Goal: Transaction & Acquisition: Purchase product/service

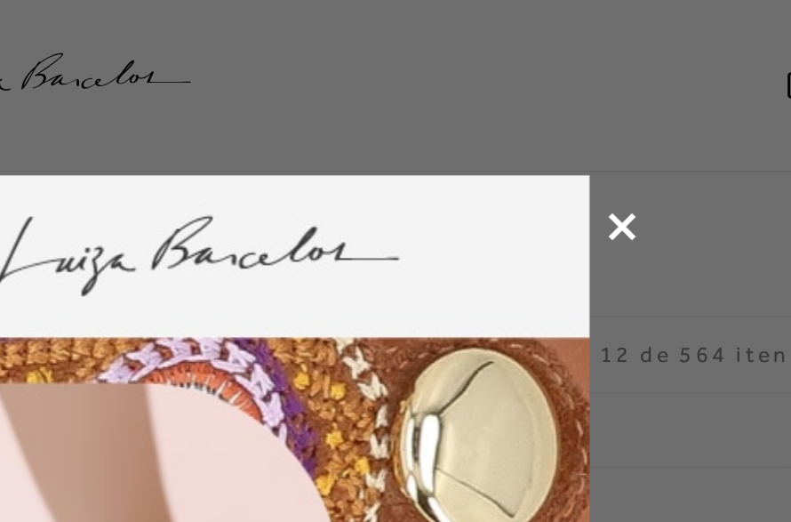
click at [671, 112] on icon at bounding box center [677, 107] width 13 height 13
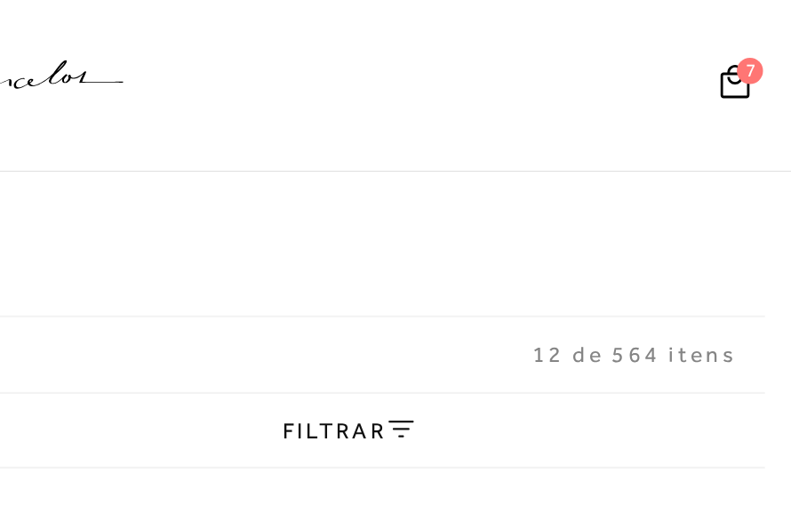
click at [751, 40] on button "7" at bounding box center [763, 41] width 25 height 24
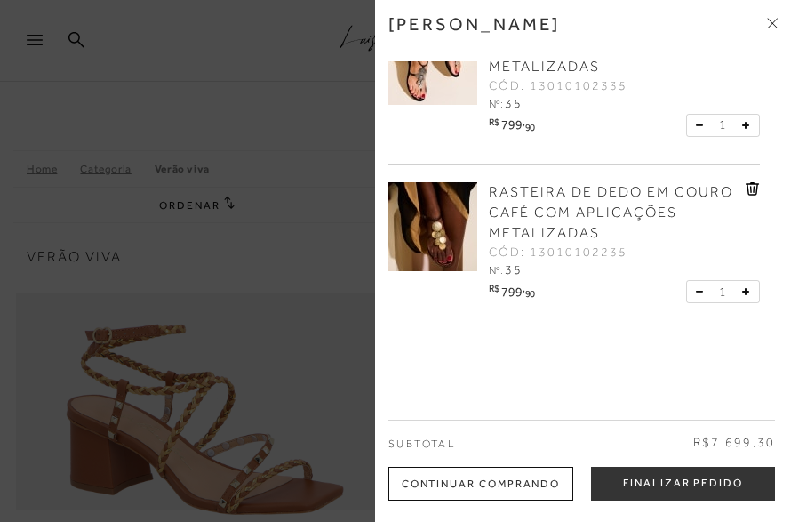
scroll to position [233, 0]
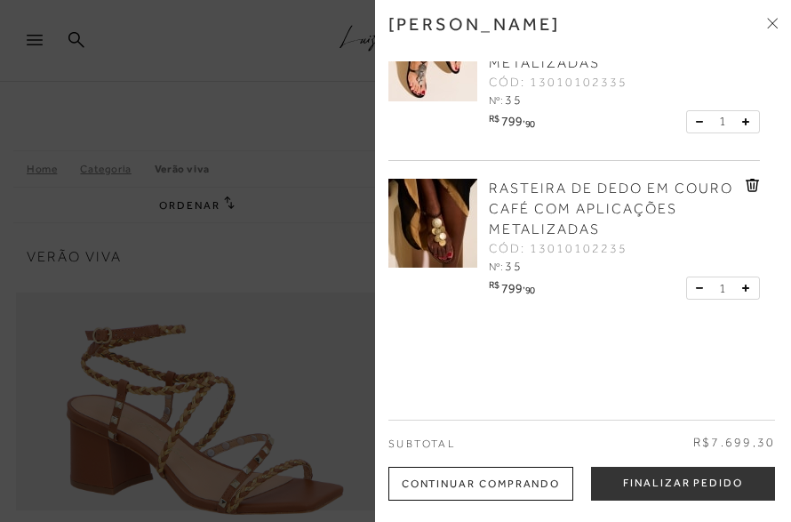
click at [753, 189] on icon at bounding box center [752, 185] width 13 height 13
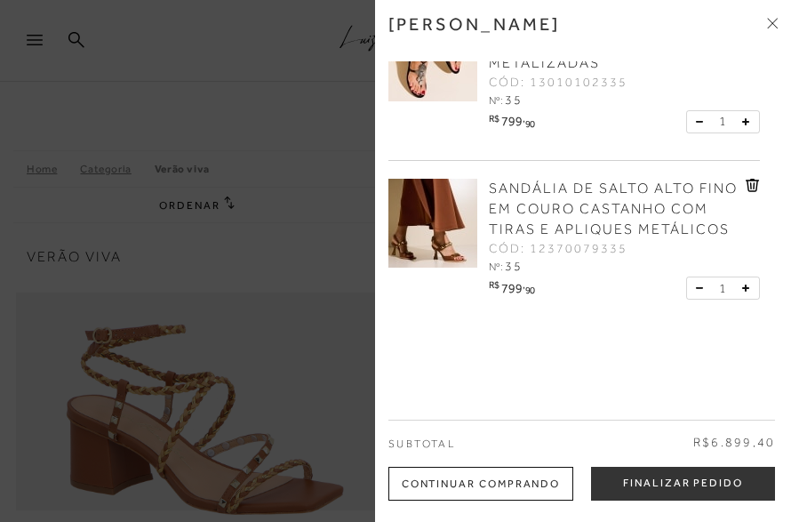
click at [755, 188] on icon at bounding box center [754, 185] width 2 height 7
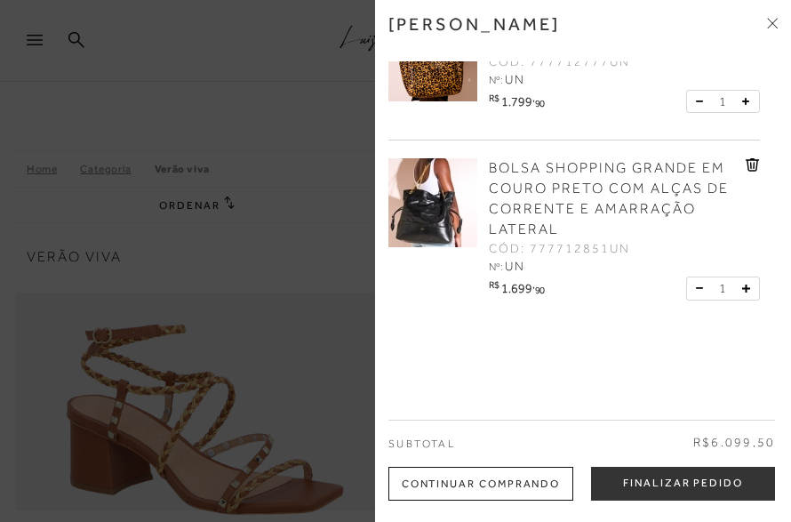
scroll to position [585, 0]
click at [748, 164] on icon at bounding box center [752, 165] width 13 height 13
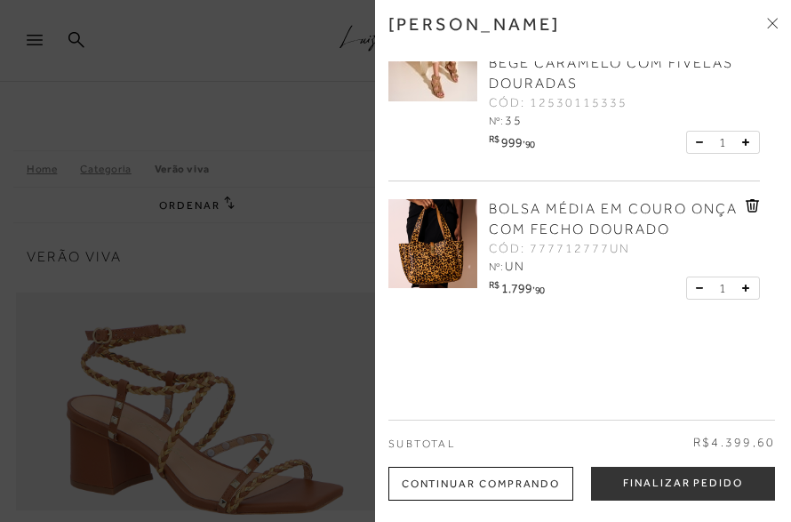
scroll to position [398, 0]
click at [754, 207] on icon at bounding box center [754, 207] width 2 height 7
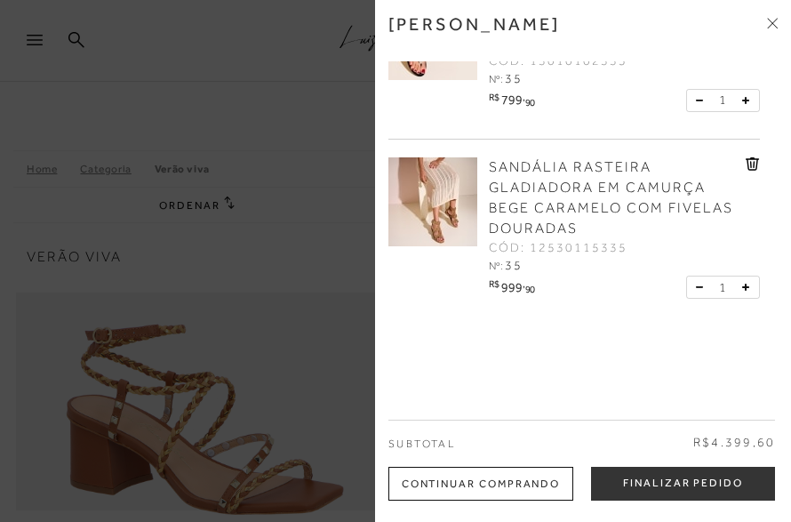
scroll to position [253, 0]
click at [753, 164] on icon at bounding box center [753, 164] width 14 height 13
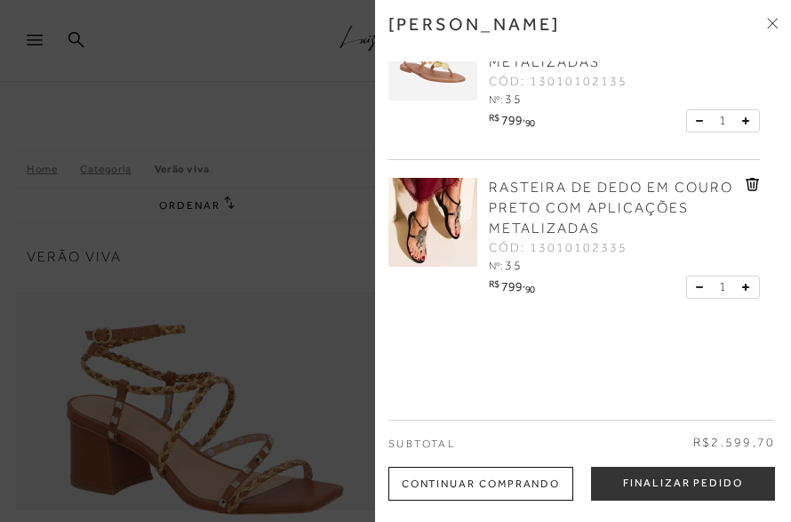
scroll to position [67, 0]
click at [748, 185] on icon at bounding box center [752, 185] width 13 height 13
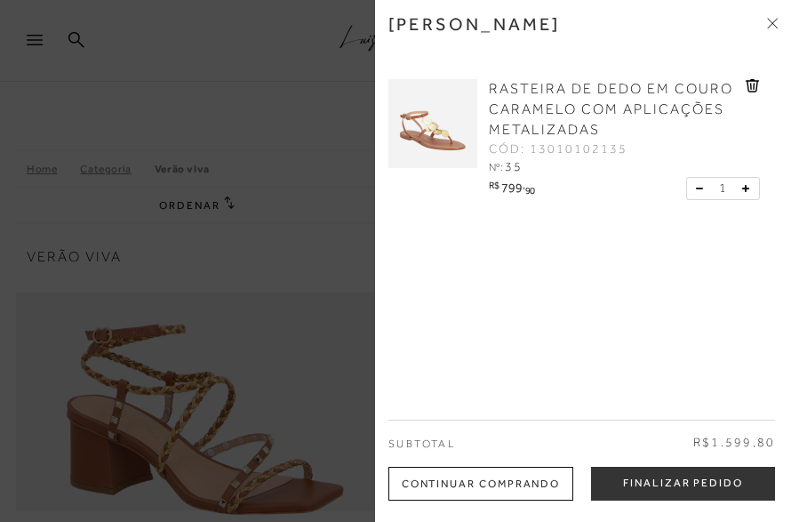
scroll to position [0, 0]
click at [775, 24] on icon at bounding box center [772, 23] width 11 height 11
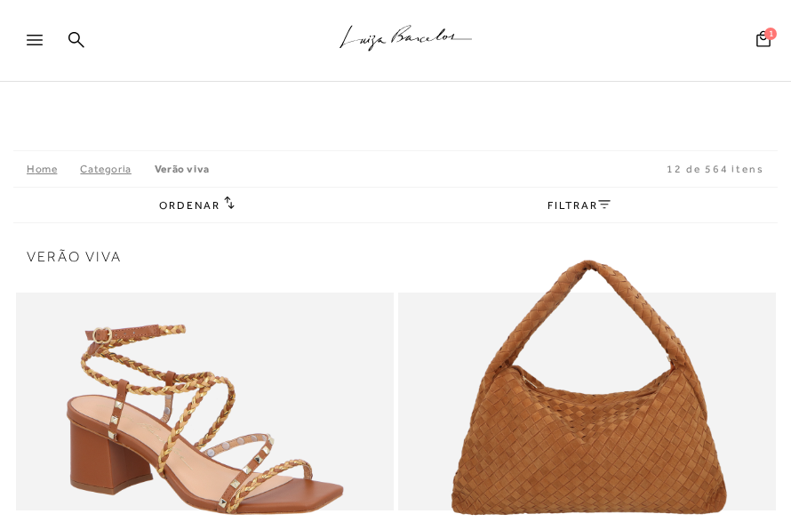
click at [764, 37] on span "1" at bounding box center [770, 34] width 12 height 12
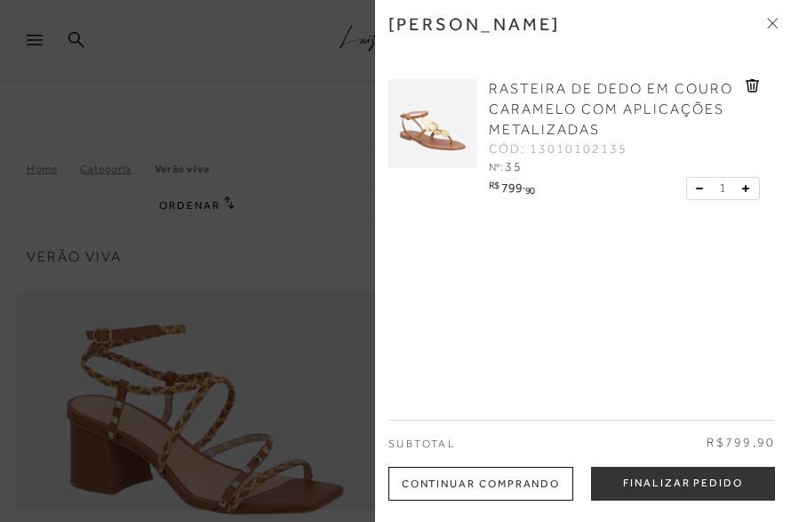
click at [760, 80] on div "RASTEIRA DE DEDO EM COURO CARAMELO COM APLICAÇÕES METALIZADAS CÓD: 13010102135 …" at bounding box center [582, 143] width 389 height 165
click at [754, 71] on div "RASTEIRA DE DEDO EM COURO CARAMELO COM APLICAÇÕES METALIZADAS CÓD: 13010102135 …" at bounding box center [574, 143] width 372 height 165
click at [753, 81] on icon at bounding box center [752, 85] width 13 height 13
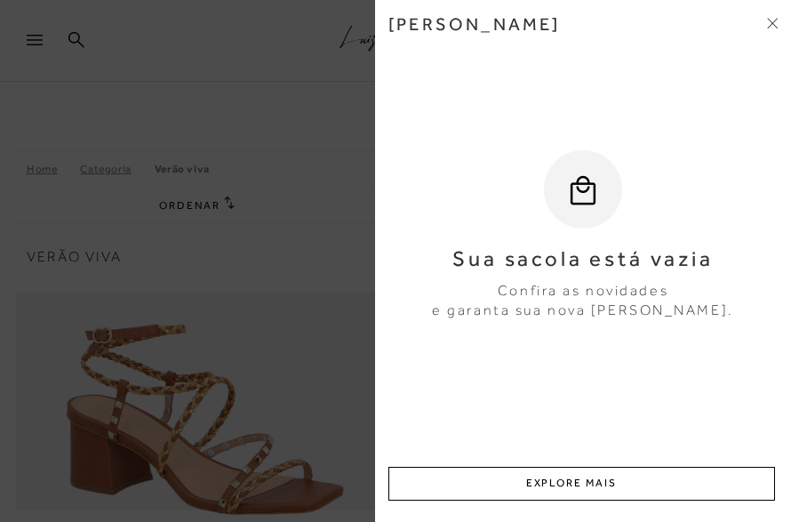
click at [777, 15] on span at bounding box center [772, 24] width 11 height 19
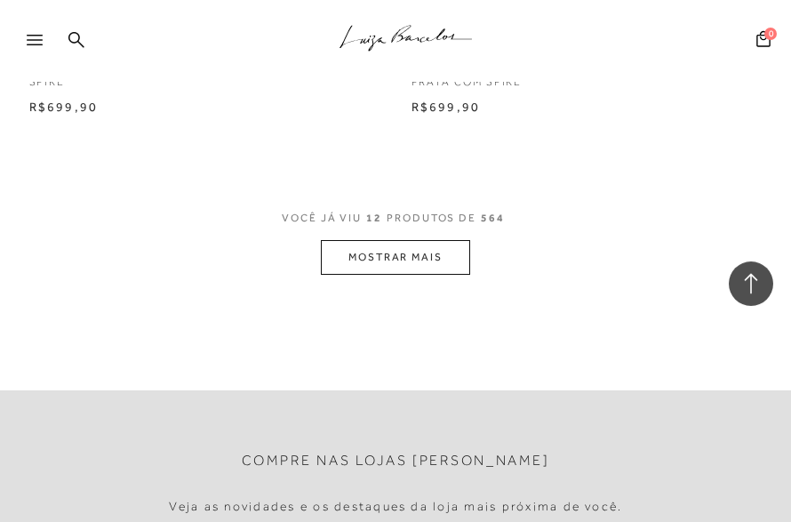
scroll to position [2314, 0]
click at [430, 240] on button "MOSTRAR MAIS" at bounding box center [395, 257] width 149 height 35
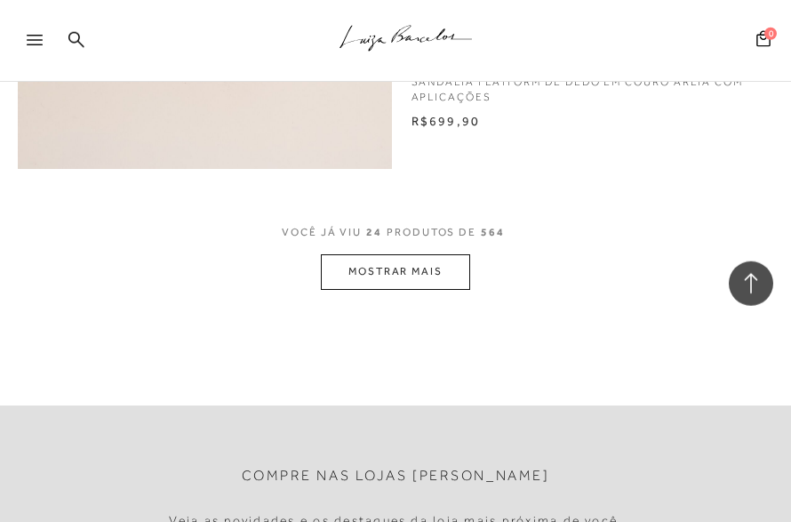
scroll to position [4525, 0]
click at [413, 254] on button "MOSTRAR MAIS" at bounding box center [395, 271] width 149 height 35
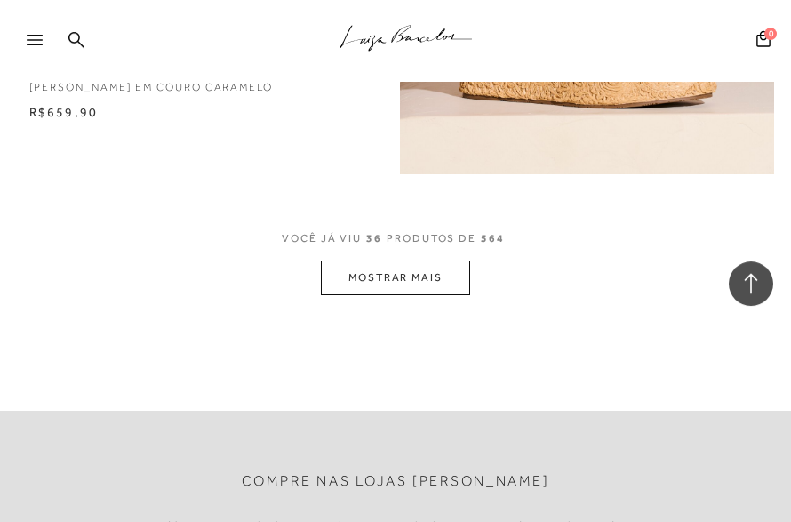
scroll to position [6760, 0]
click at [388, 260] on button "MOSTRAR MAIS" at bounding box center [395, 277] width 149 height 35
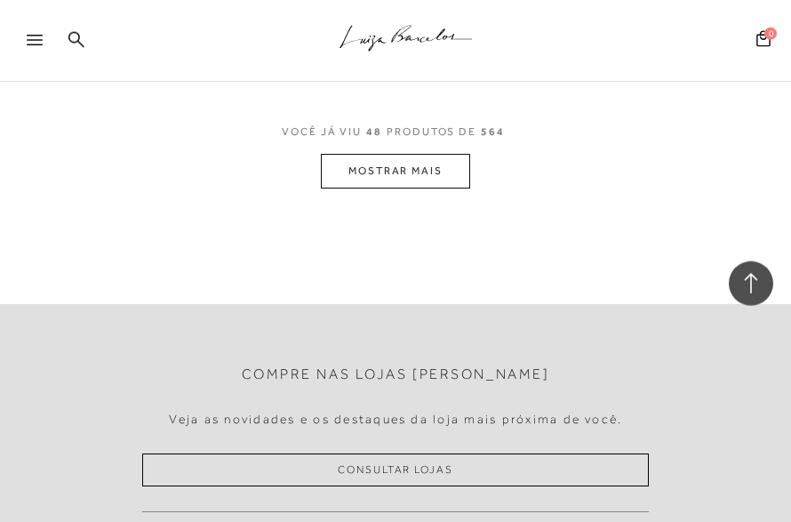
scroll to position [9026, 0]
click at [430, 154] on button "MOSTRAR MAIS" at bounding box center [395, 171] width 149 height 35
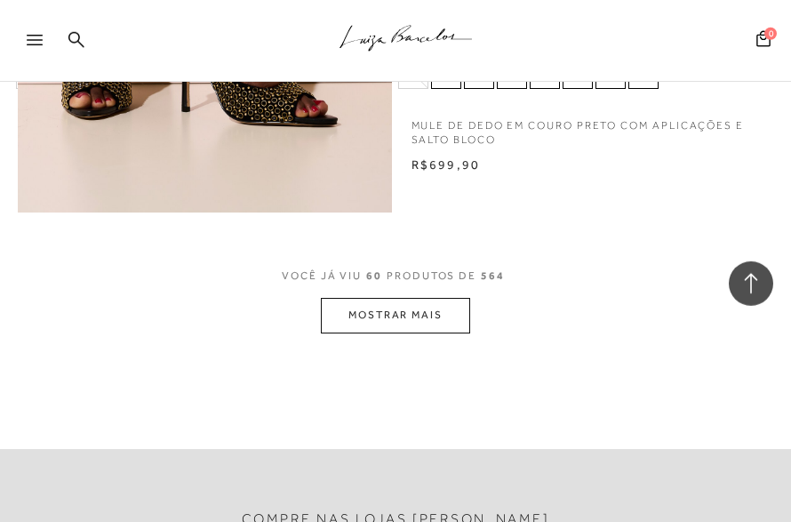
scroll to position [11107, 0]
click at [416, 298] on button "MOSTRAR MAIS" at bounding box center [395, 315] width 149 height 35
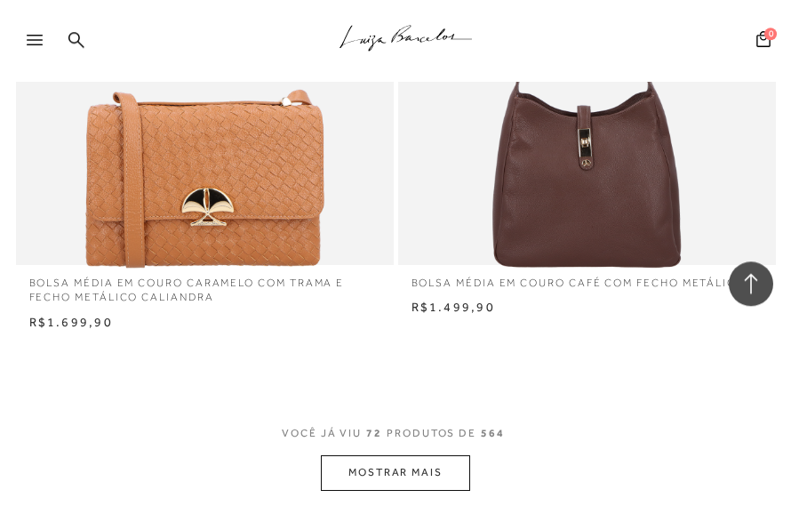
scroll to position [13057, 0]
click at [458, 455] on button "MOSTRAR MAIS" at bounding box center [395, 472] width 149 height 35
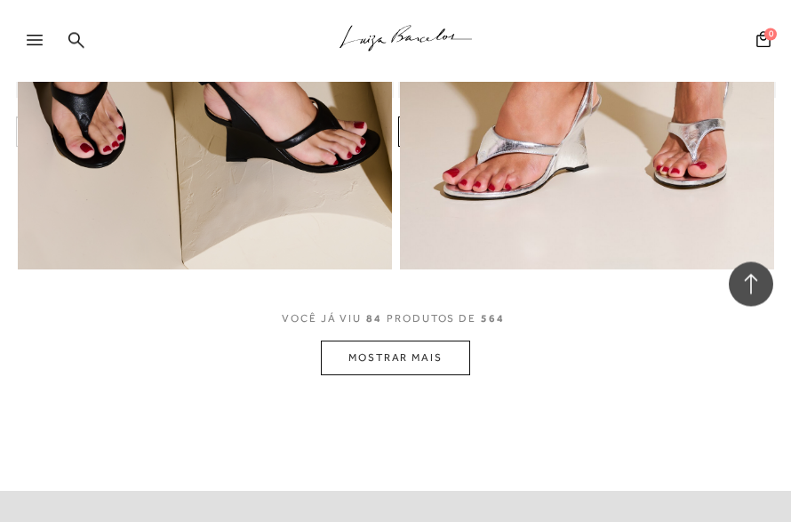
scroll to position [15317, 0]
click at [420, 340] on button "MOSTRAR MAIS" at bounding box center [395, 357] width 149 height 35
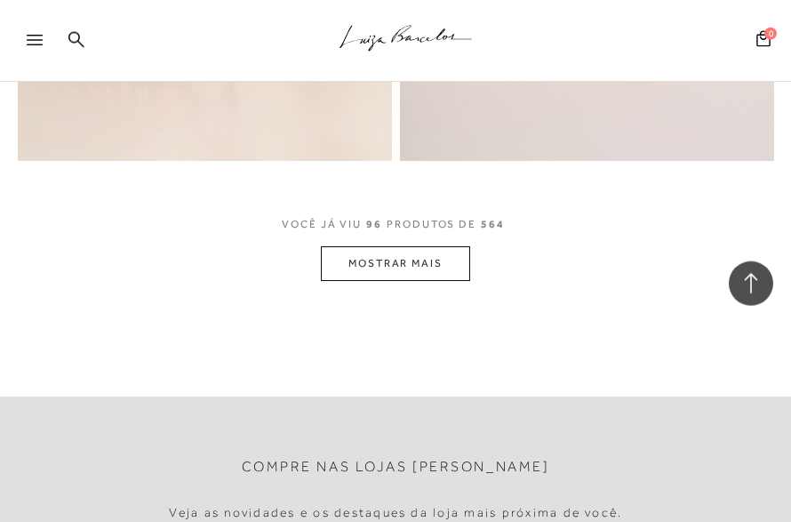
scroll to position [17585, 0]
click at [418, 246] on button "MOSTRAR MAIS" at bounding box center [395, 263] width 149 height 35
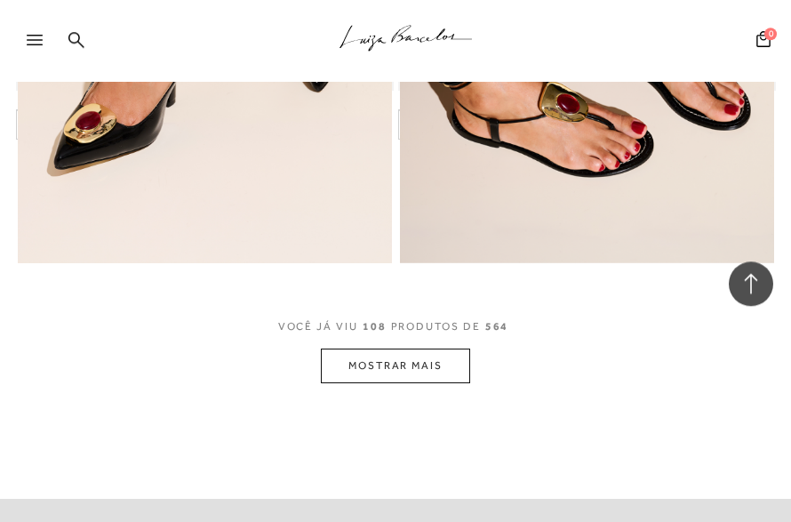
scroll to position [19723, 0]
click at [452, 348] on button "MOSTRAR MAIS" at bounding box center [395, 365] width 149 height 35
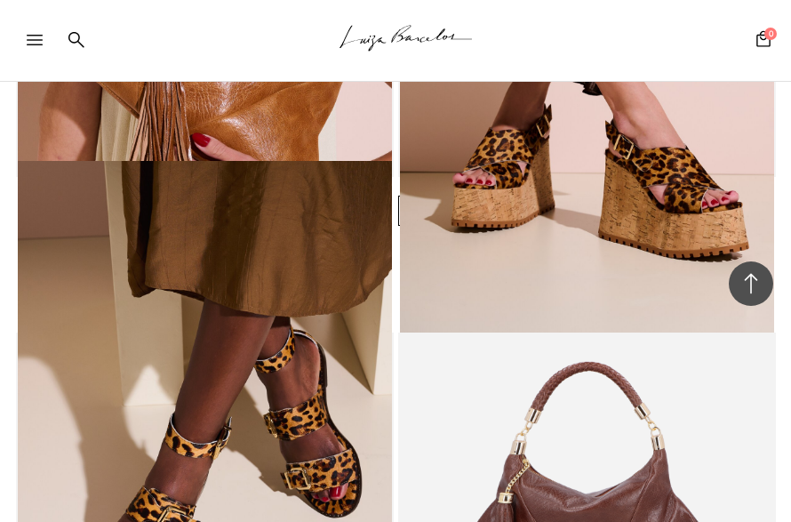
scroll to position [20694, 0]
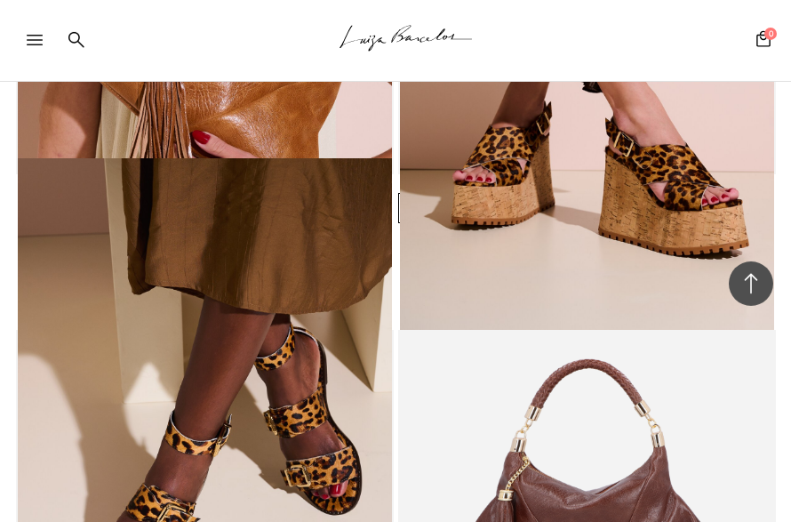
click at [108, 468] on img at bounding box center [205, 439] width 374 height 562
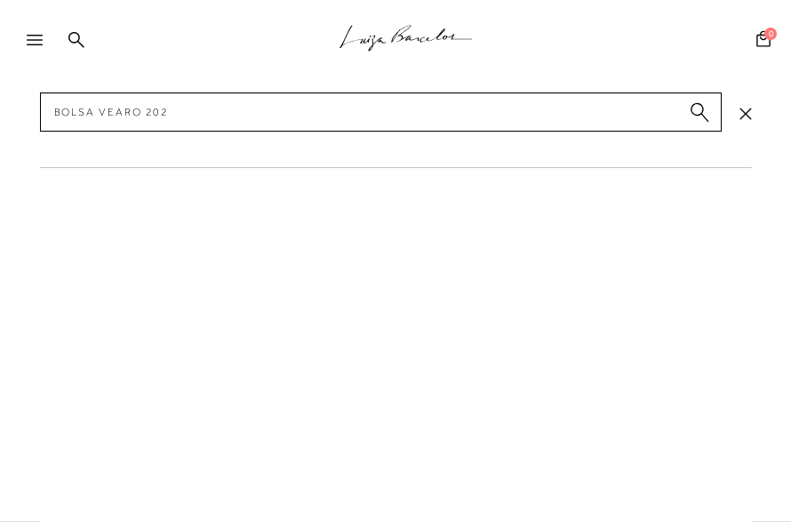
type input "Bolsa vearo 2026"
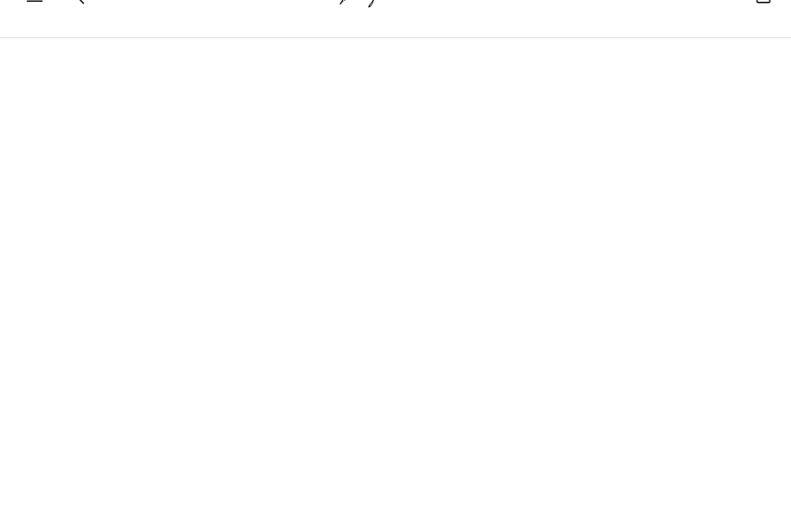
scroll to position [20, 0]
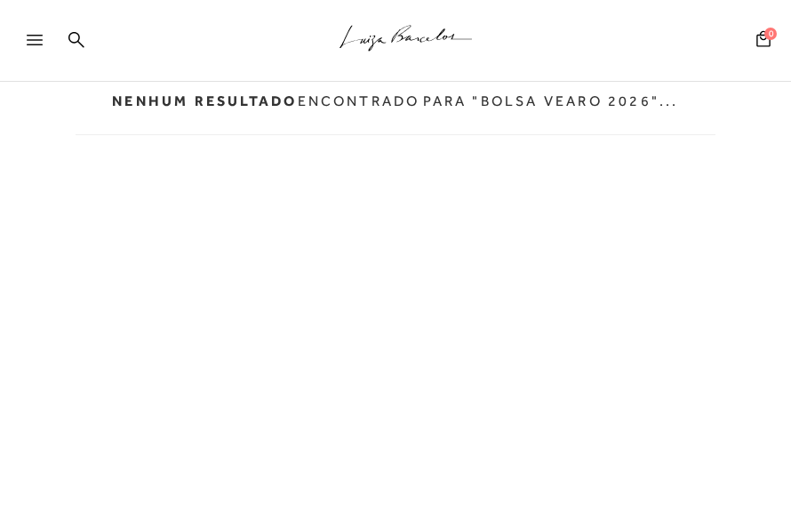
click at [82, 38] on icon at bounding box center [76, 39] width 16 height 17
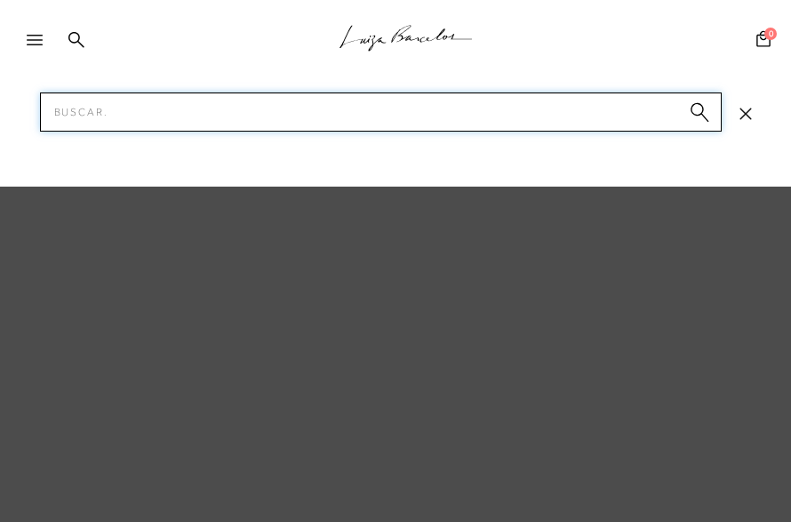
scroll to position [12, 0]
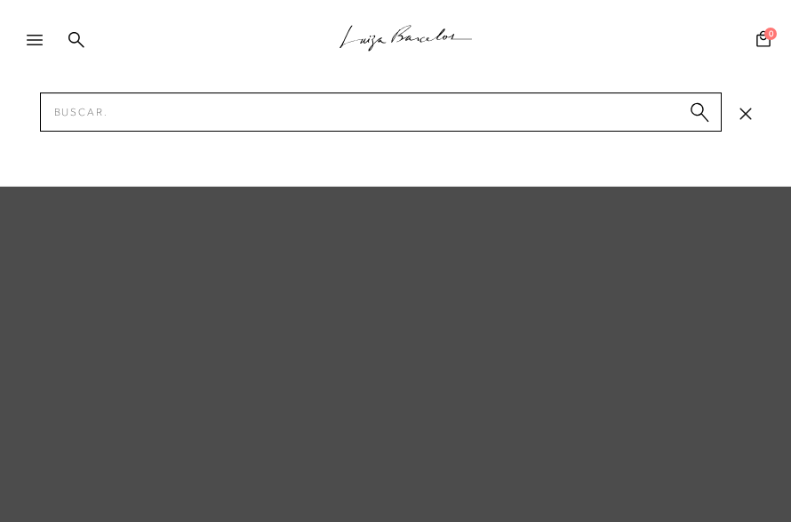
click at [36, 26] on div at bounding box center [29, 41] width 59 height 36
click at [38, 44] on icon at bounding box center [35, 40] width 16 height 11
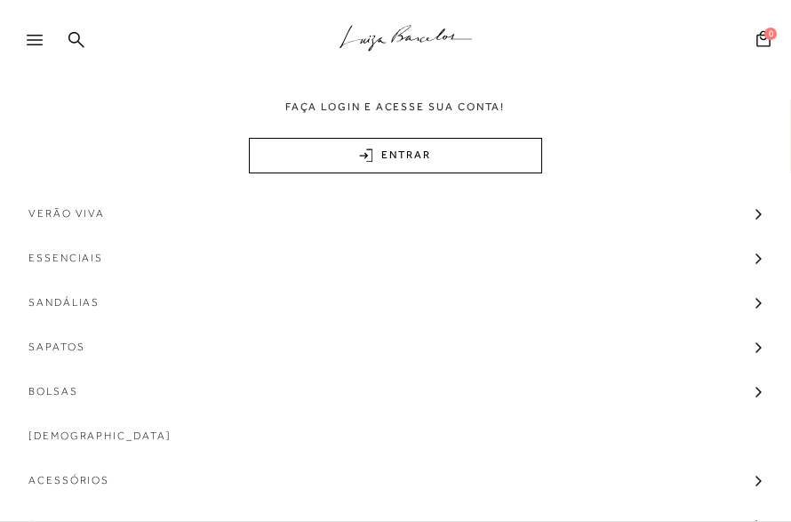
click at [38, 387] on span "Bolsas" at bounding box center [53, 391] width 50 height 44
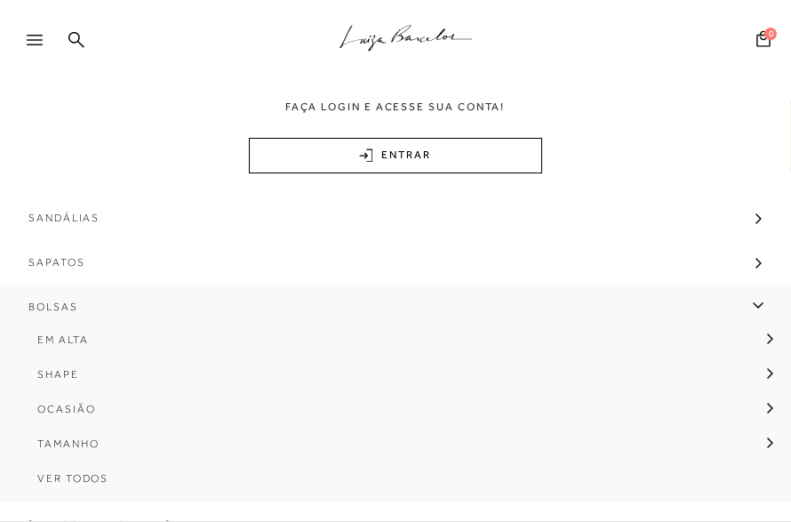
scroll to position [89, 0]
click at [65, 476] on span "Ver Todos" at bounding box center [72, 478] width 71 height 12
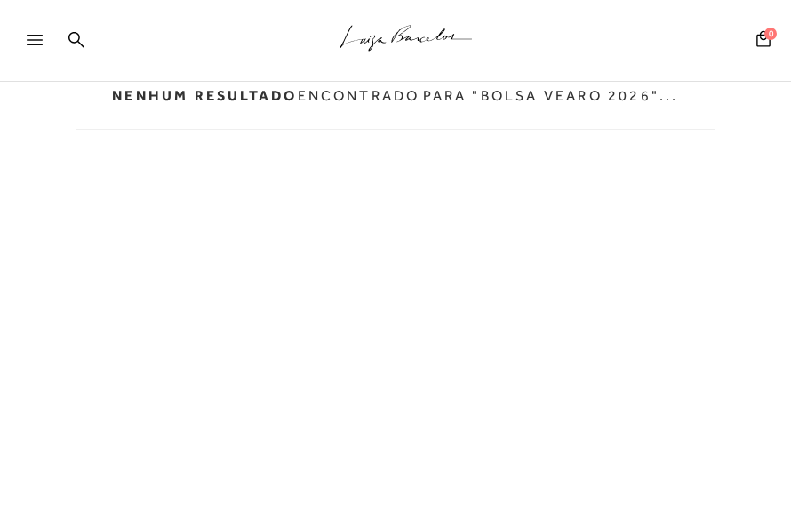
scroll to position [3, 0]
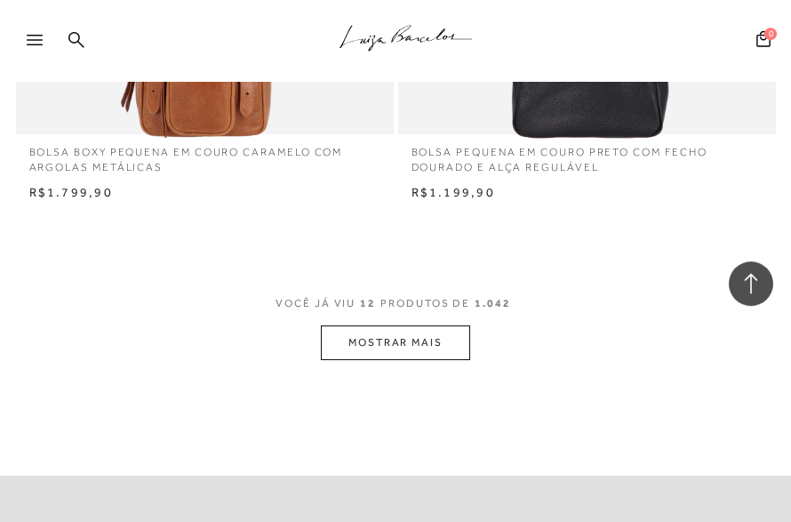
scroll to position [1910, 0]
click at [433, 327] on button "MOSTRAR MAIS" at bounding box center [395, 342] width 149 height 35
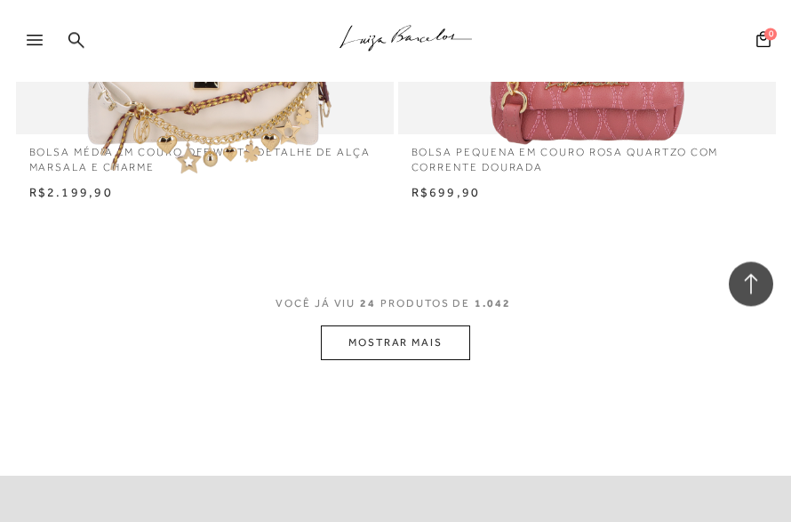
scroll to position [3751, 0]
click at [442, 325] on button "MOSTRAR MAIS" at bounding box center [395, 342] width 149 height 35
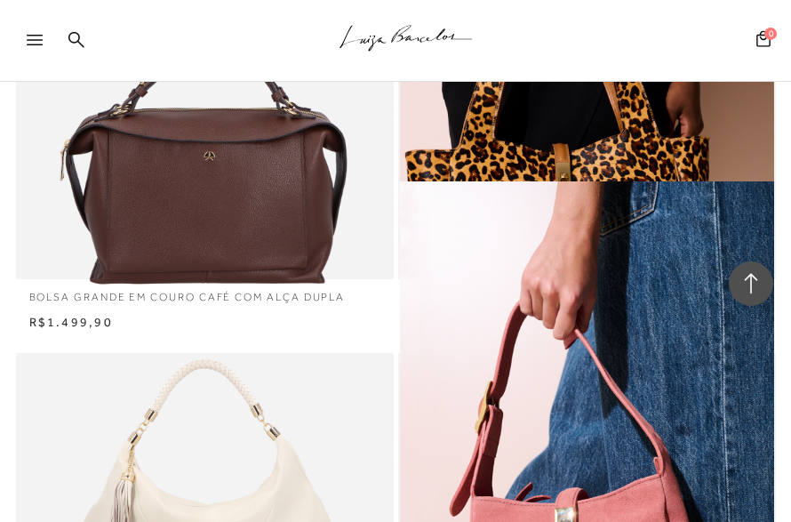
scroll to position [4528, 0]
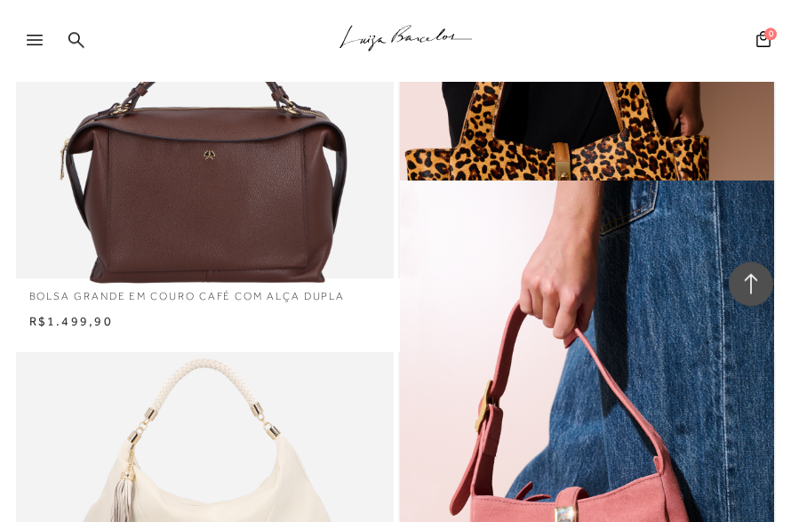
click at [662, 207] on img at bounding box center [587, 170] width 374 height 562
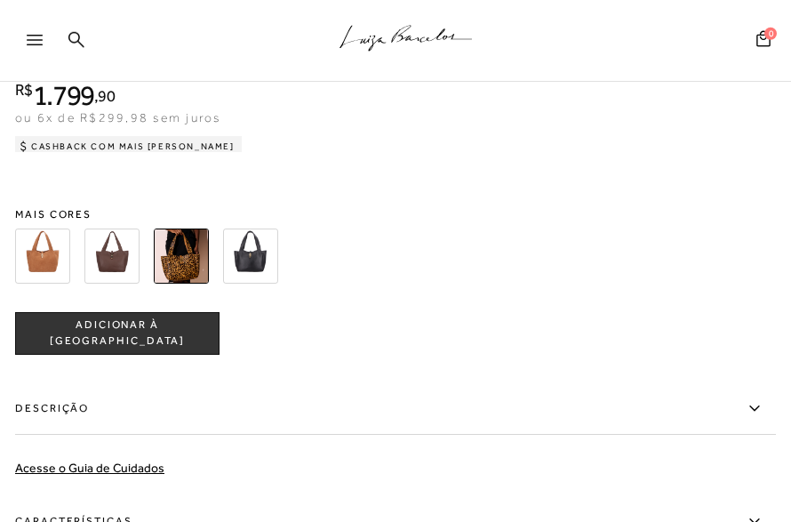
scroll to position [1375, 0]
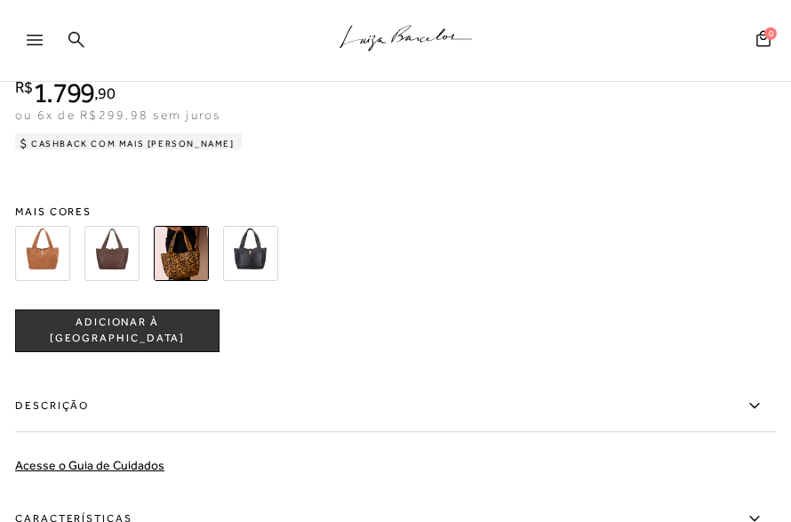
click at [89, 345] on span "ADICIONAR À [GEOGRAPHIC_DATA]" at bounding box center [117, 330] width 203 height 31
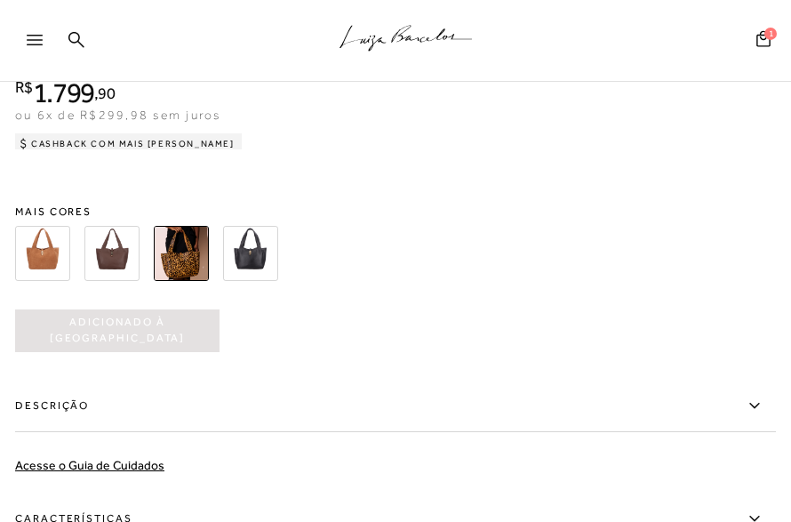
scroll to position [0, 0]
click at [64, 346] on span "Adicionado à [GEOGRAPHIC_DATA]" at bounding box center [117, 330] width 204 height 31
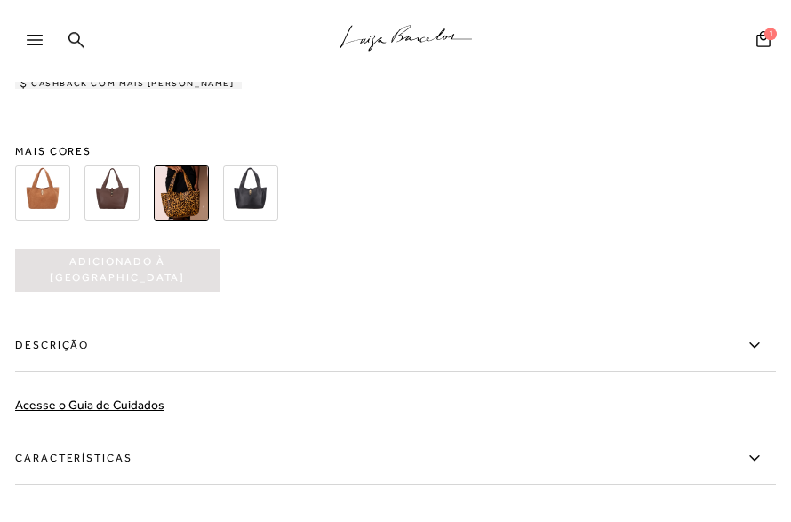
scroll to position [1439, 0]
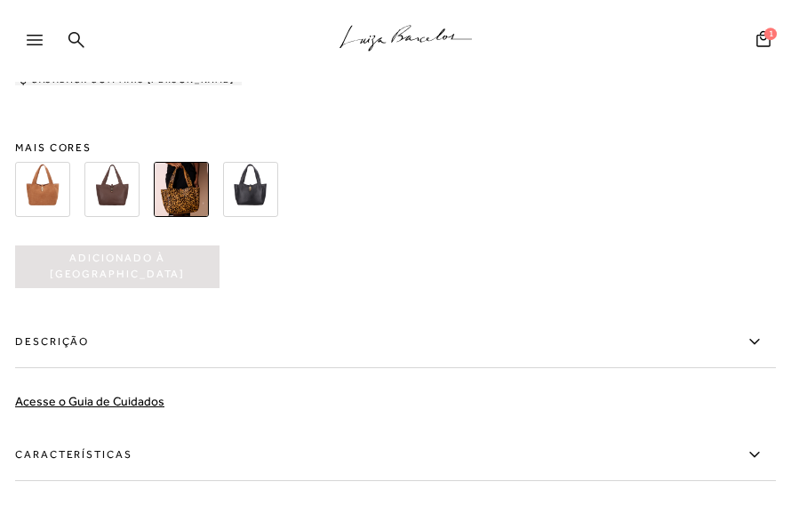
click at [107, 204] on img at bounding box center [111, 189] width 55 height 55
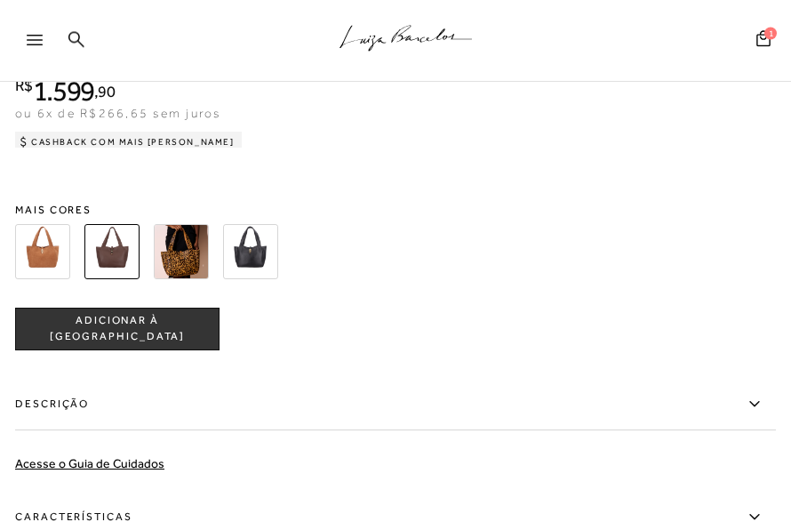
scroll to position [1379, 0]
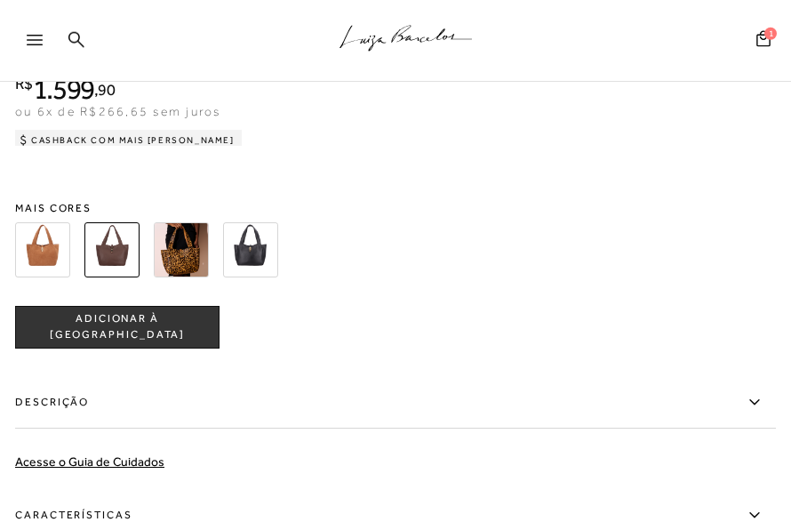
click at [181, 260] on img at bounding box center [181, 249] width 55 height 55
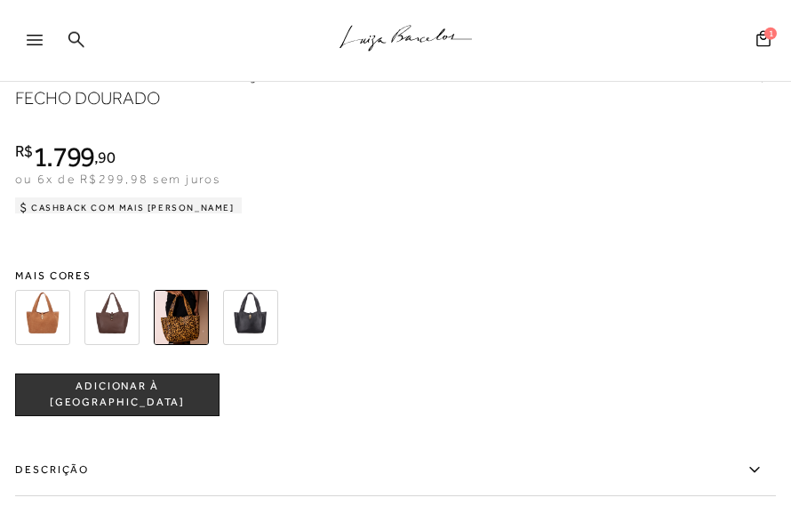
click at [189, 415] on button "ADICIONAR À [GEOGRAPHIC_DATA]" at bounding box center [117, 394] width 204 height 43
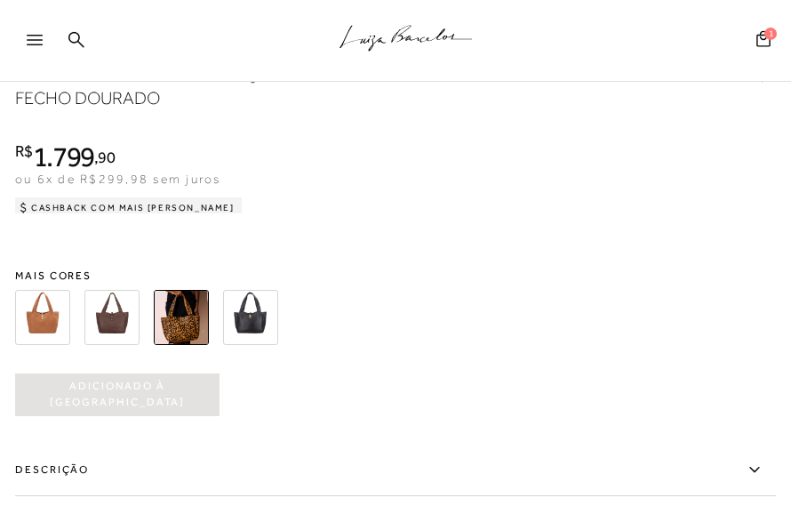
click at [764, 37] on span "1" at bounding box center [770, 33] width 12 height 12
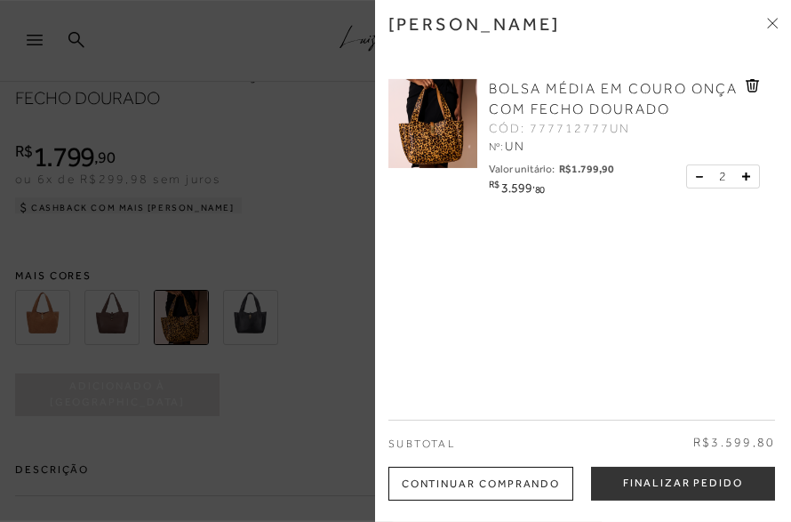
click at [699, 176] on icon at bounding box center [699, 176] width 6 height 1
click at [551, 500] on div "Continuar Comprando" at bounding box center [480, 484] width 185 height 34
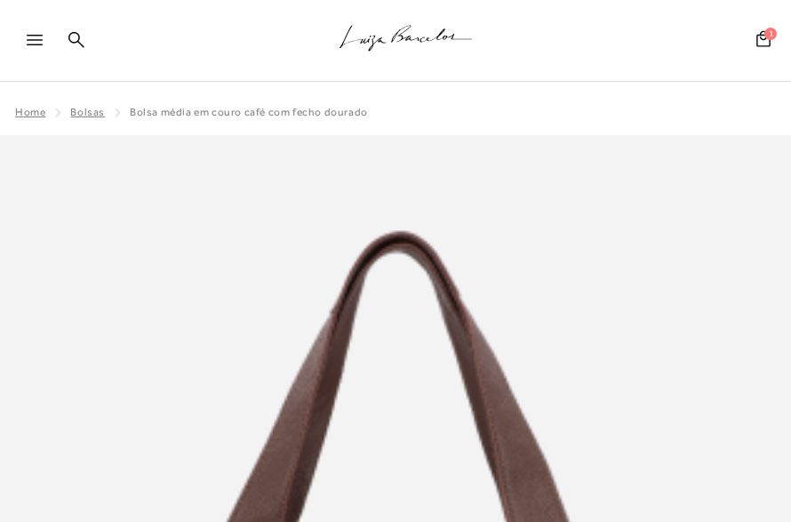
scroll to position [1483, 0]
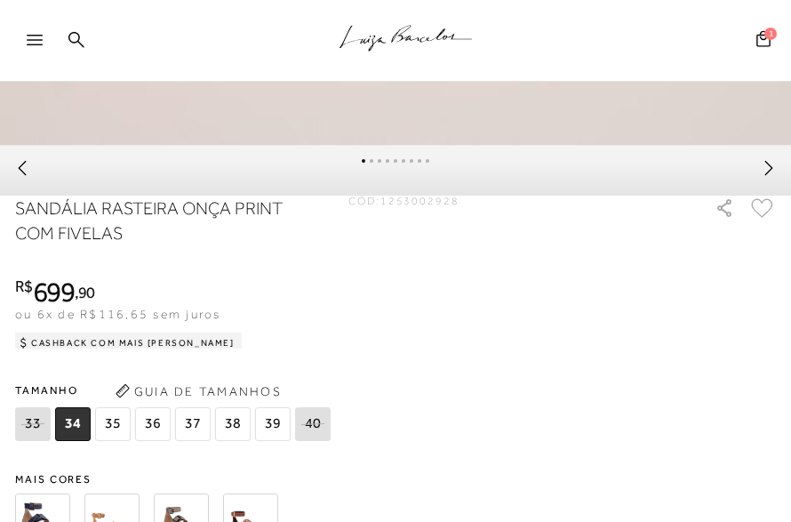
scroll to position [1178, 0]
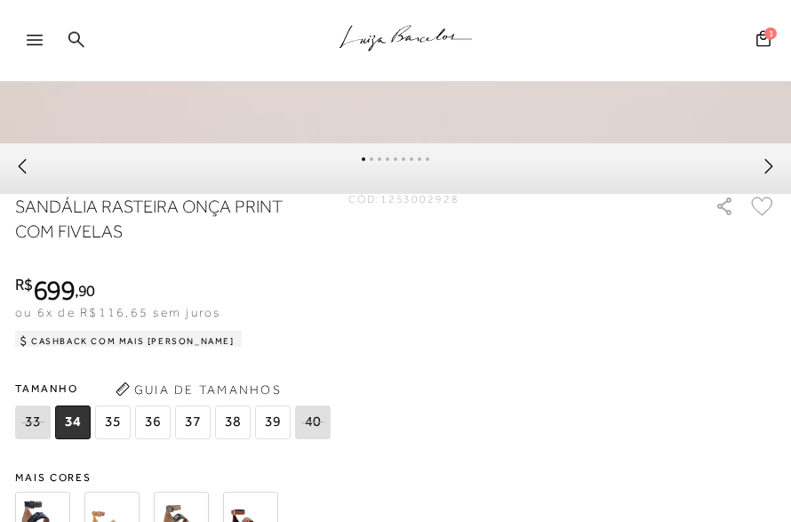
click at [114, 432] on span "35" at bounding box center [113, 422] width 36 height 34
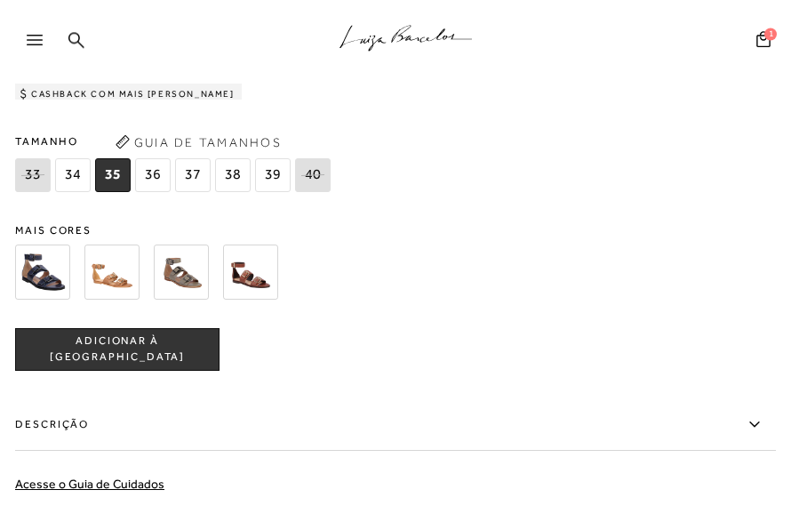
click at [172, 359] on span "ADICIONAR À [GEOGRAPHIC_DATA]" at bounding box center [117, 348] width 203 height 31
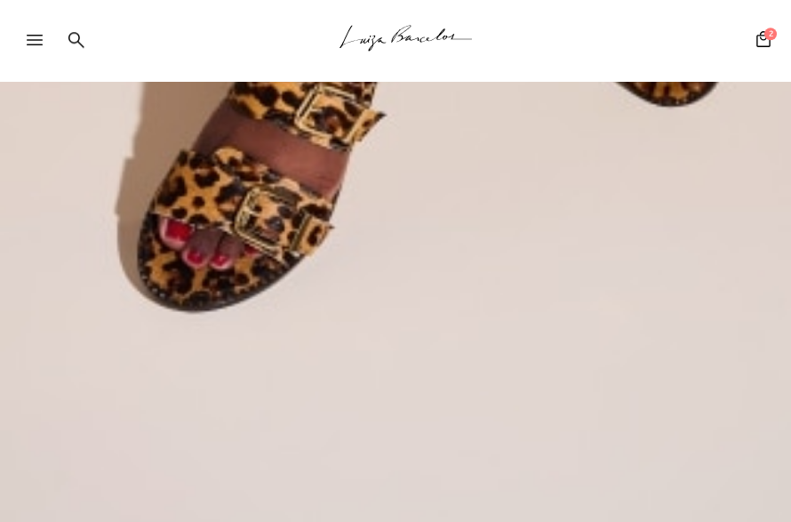
scroll to position [782, 0]
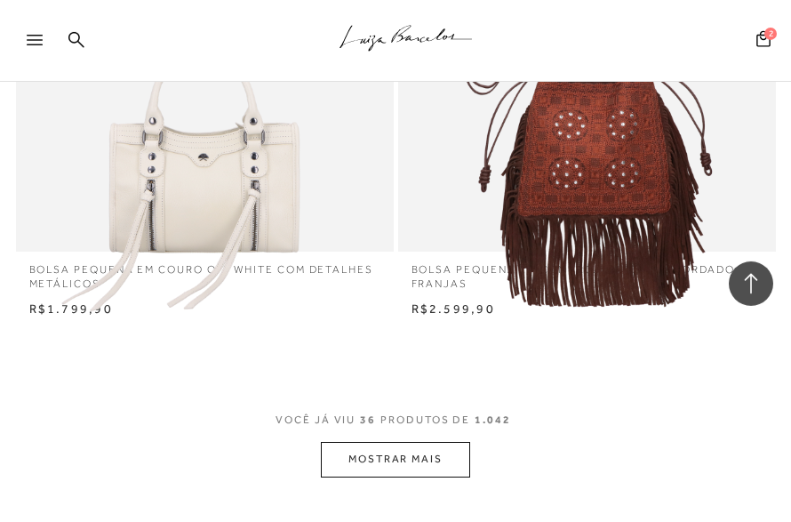
scroll to position [5465, 0]
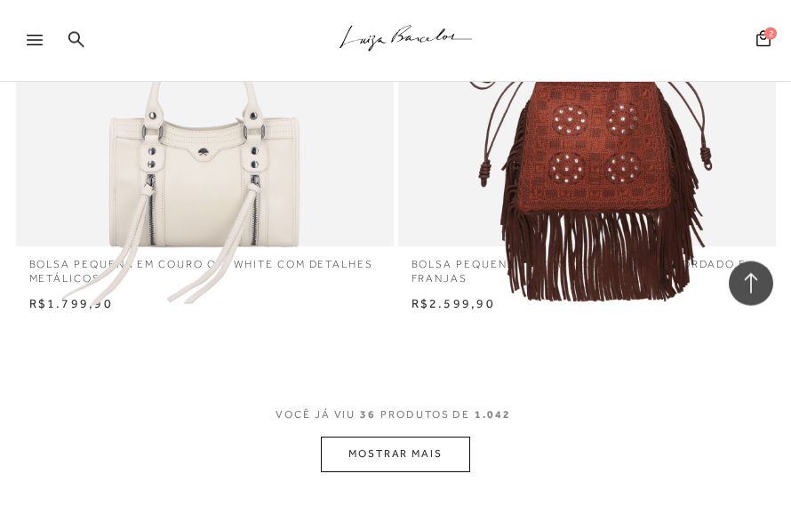
click at [442, 436] on button "MOSTRAR MAIS" at bounding box center [395, 453] width 149 height 35
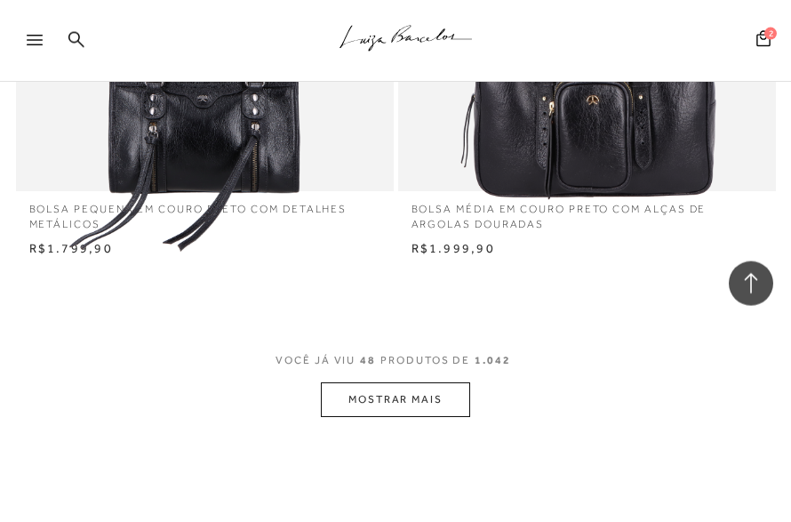
scroll to position [7361, 0]
click at [443, 382] on button "MOSTRAR MAIS" at bounding box center [395, 399] width 149 height 35
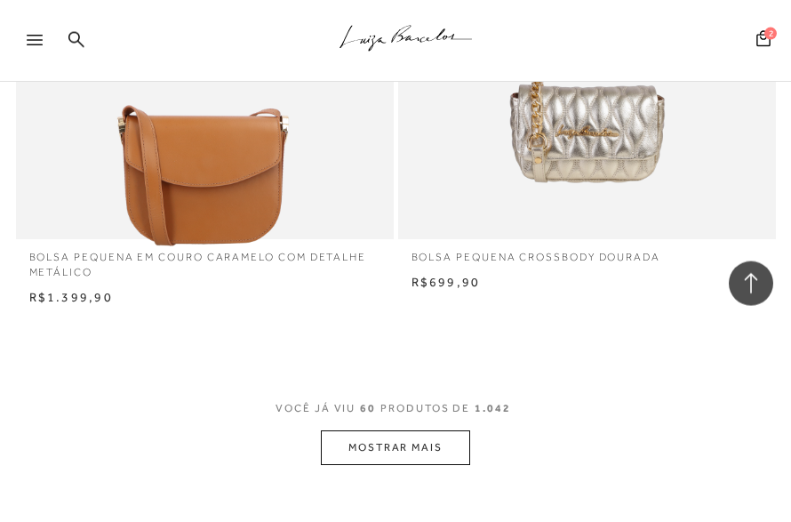
scroll to position [9139, 0]
click at [441, 430] on button "MOSTRAR MAIS" at bounding box center [395, 447] width 149 height 35
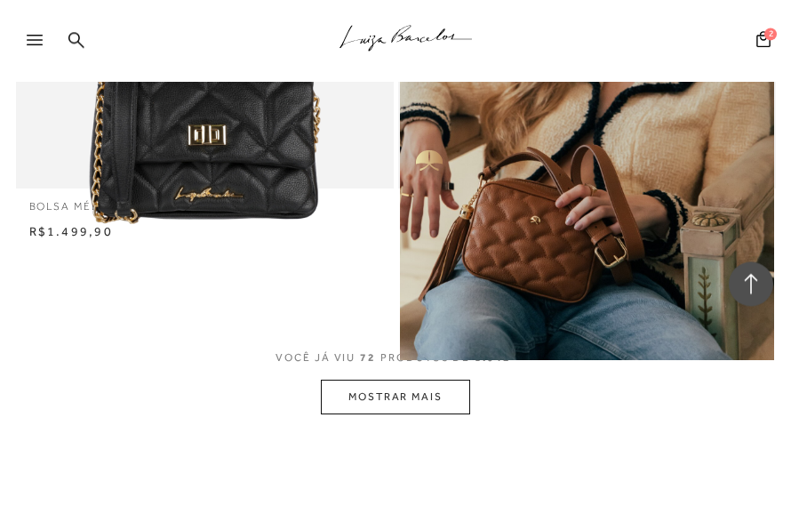
scroll to position [10986, 0]
click at [452, 380] on button "MOSTRAR MAIS" at bounding box center [395, 397] width 149 height 35
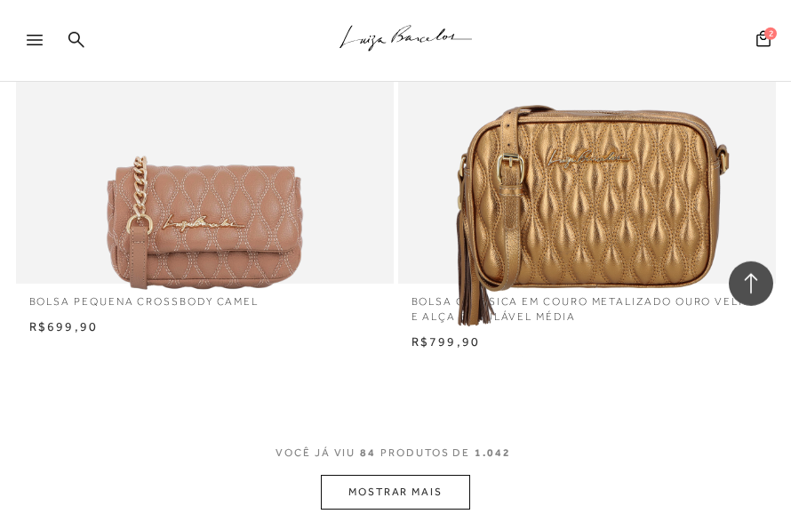
scroll to position [12716, 0]
click at [460, 475] on button "MOSTRAR MAIS" at bounding box center [395, 492] width 149 height 35
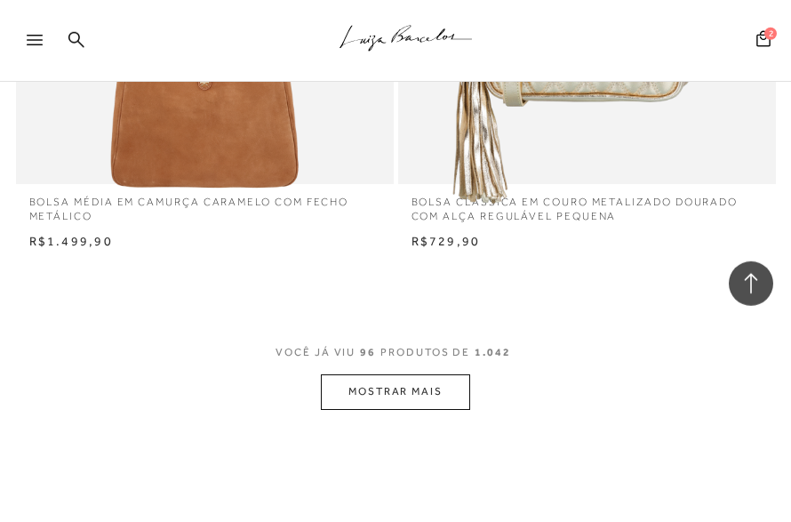
scroll to position [14642, 0]
click at [453, 374] on button "MOSTRAR MAIS" at bounding box center [395, 391] width 149 height 35
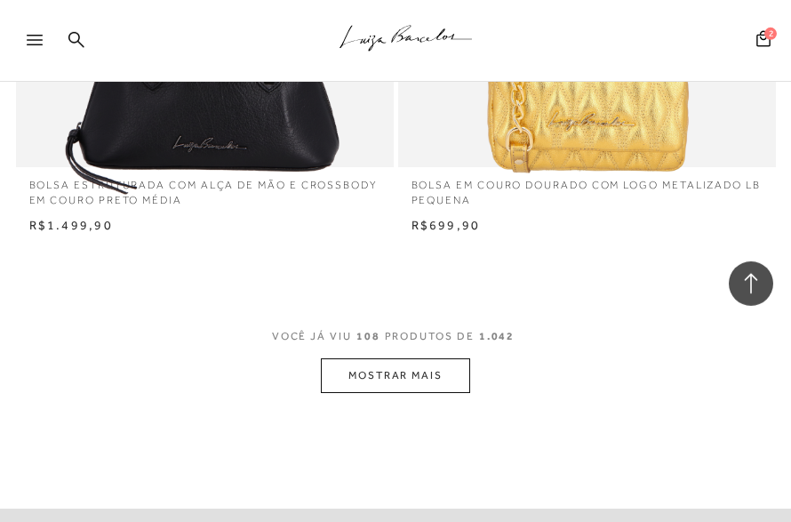
scroll to position [16469, 0]
click at [440, 358] on button "MOSTRAR MAIS" at bounding box center [395, 375] width 149 height 35
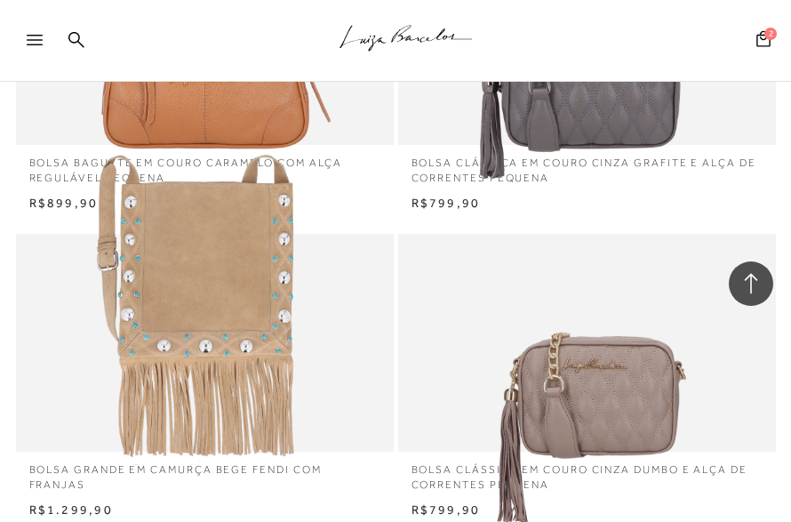
scroll to position [18096, 0]
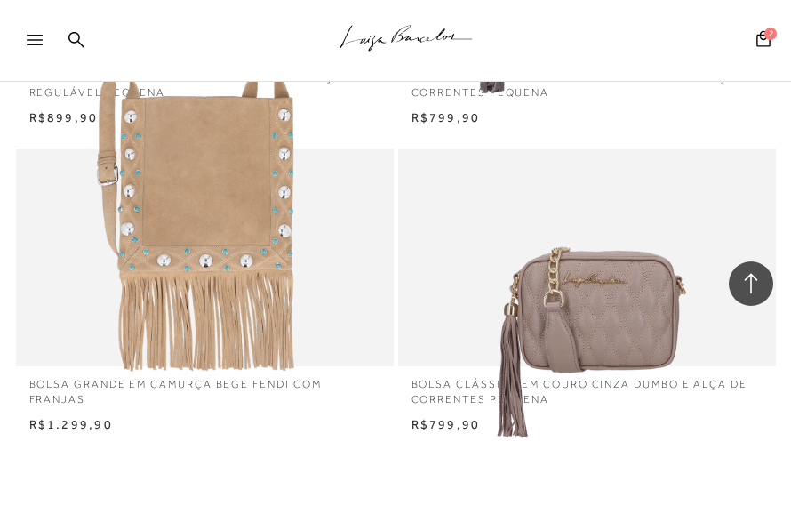
click at [428, 461] on div "Loading..." at bounding box center [395, 261] width 791 height 522
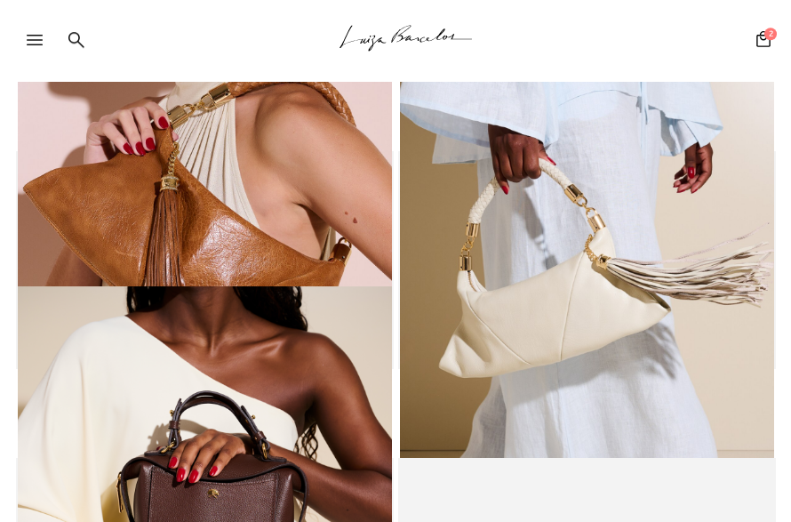
scroll to position [979, 0]
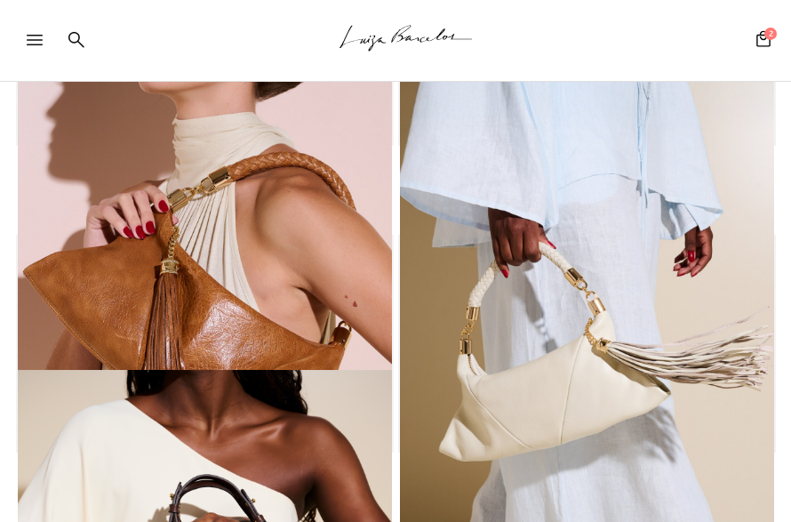
click at [81, 37] on icon at bounding box center [76, 39] width 16 height 17
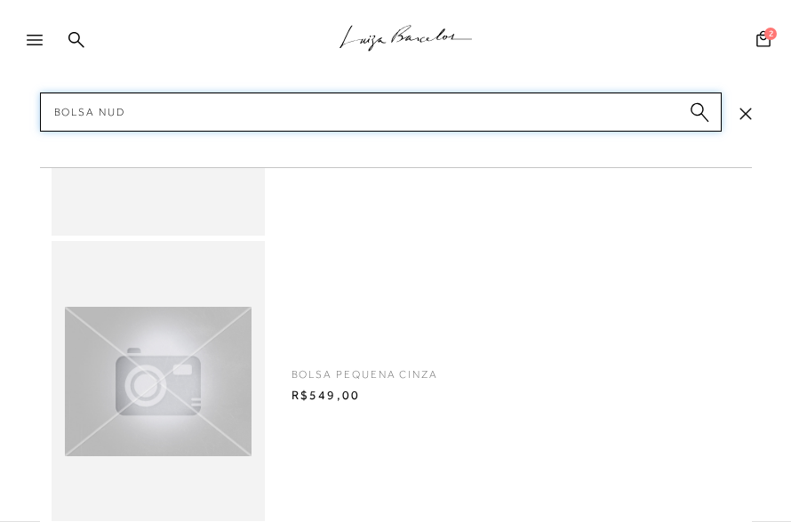
type input "Bolsa nude"
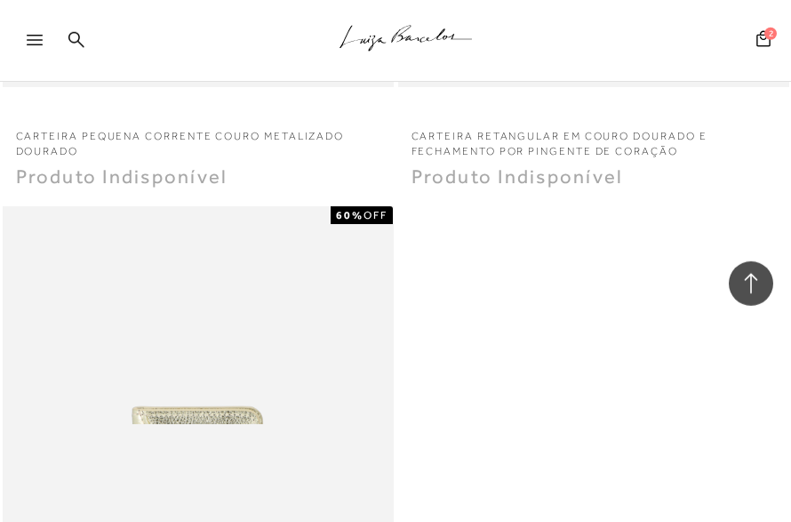
scroll to position [34134, 0]
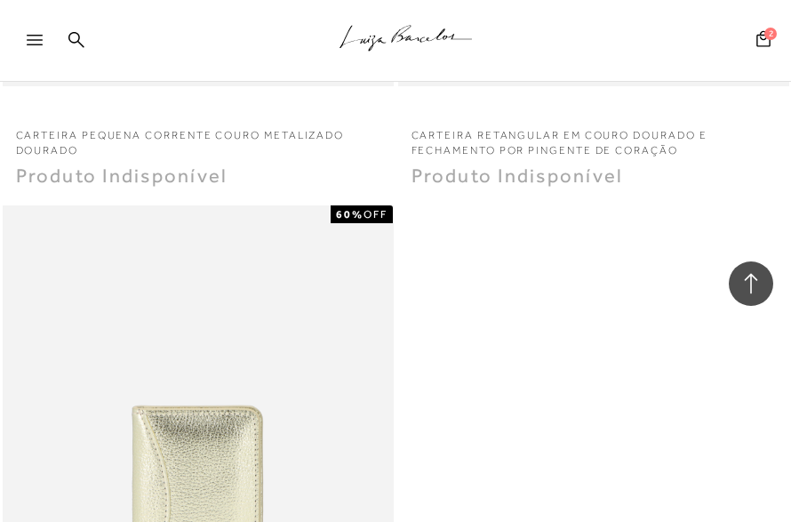
click at [763, 42] on button "2" at bounding box center [763, 41] width 25 height 24
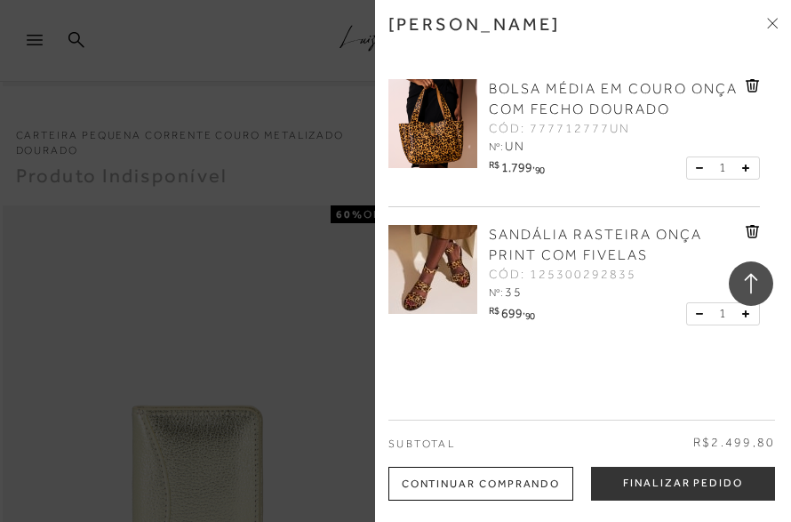
scroll to position [34133, 0]
